Goal: Find specific fact: Find specific fact

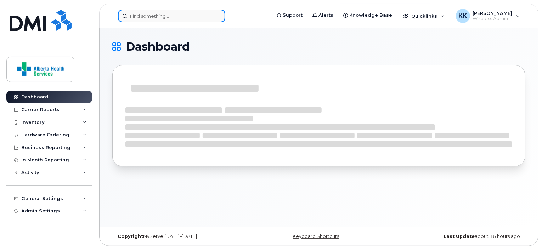
click at [204, 19] on input at bounding box center [171, 16] width 107 height 13
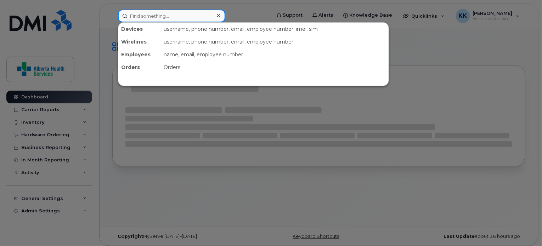
paste input "[PHONE_NUMBER]"
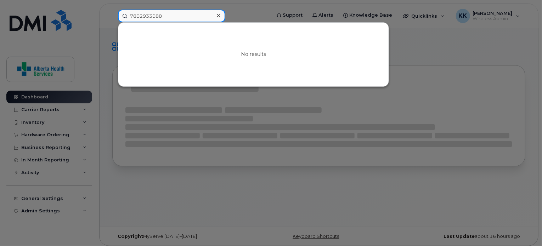
click at [198, 15] on input "7802933088" at bounding box center [171, 16] width 107 height 13
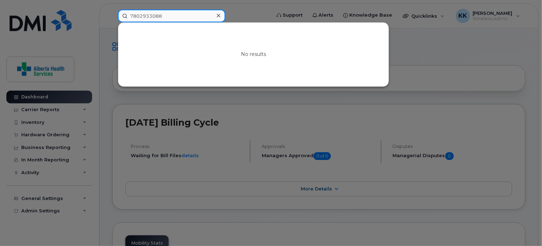
drag, startPoint x: 171, startPoint y: 16, endPoint x: 92, endPoint y: 12, distance: 78.8
click at [112, 12] on div "7802933088 No results" at bounding box center [191, 16] width 159 height 13
paste input "825-993-0859"
drag, startPoint x: 173, startPoint y: 16, endPoint x: 104, endPoint y: 15, distance: 68.4
click at [112, 15] on div "8259930859 No results" at bounding box center [191, 16] width 159 height 13
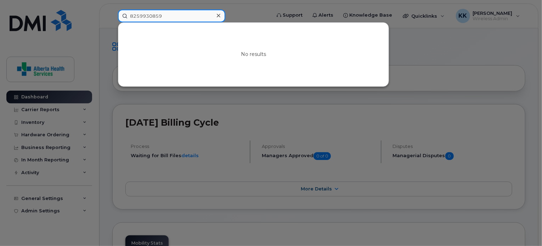
paste input "403-955-2576"
drag, startPoint x: 186, startPoint y: 18, endPoint x: 108, endPoint y: 8, distance: 78.6
click at [112, 10] on div "4039552576 No results" at bounding box center [191, 16] width 159 height 13
paste input "-943-3410"
drag, startPoint x: 175, startPoint y: 13, endPoint x: 60, endPoint y: 19, distance: 115.7
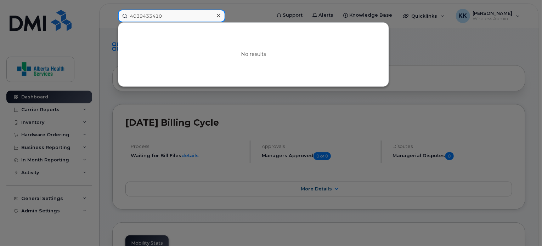
click at [112, 19] on div "4039433410 No results" at bounding box center [191, 16] width 159 height 13
paste input "780-735-2442"
drag, startPoint x: 169, startPoint y: 18, endPoint x: 99, endPoint y: 22, distance: 69.9
click at [112, 22] on div "7807352442 No results" at bounding box center [191, 16] width 159 height 13
paste input "-224-5150"
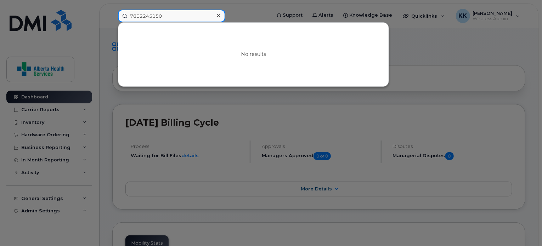
click at [154, 17] on input "7802245150" at bounding box center [171, 16] width 107 height 13
type input "7802245150"
